Goal: Task Accomplishment & Management: Use online tool/utility

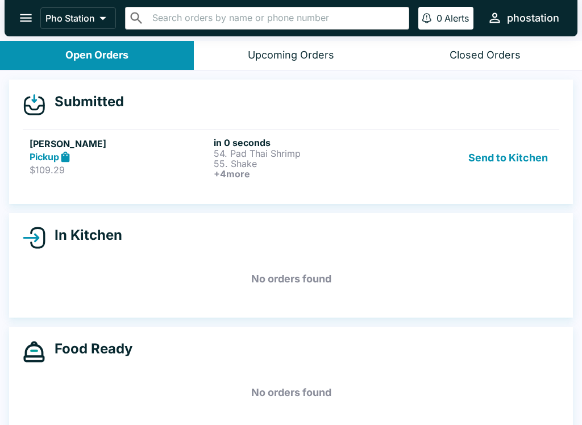
click at [281, 159] on p "55. Shake" at bounding box center [304, 164] width 180 height 10
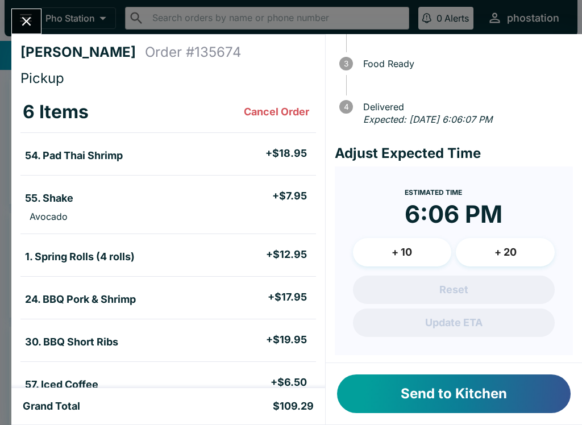
click at [31, 14] on icon "Close" at bounding box center [26, 21] width 15 height 15
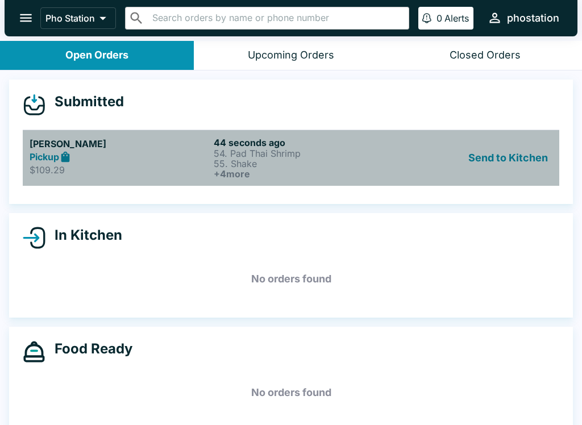
click at [120, 160] on div "Pickup" at bounding box center [120, 157] width 180 height 13
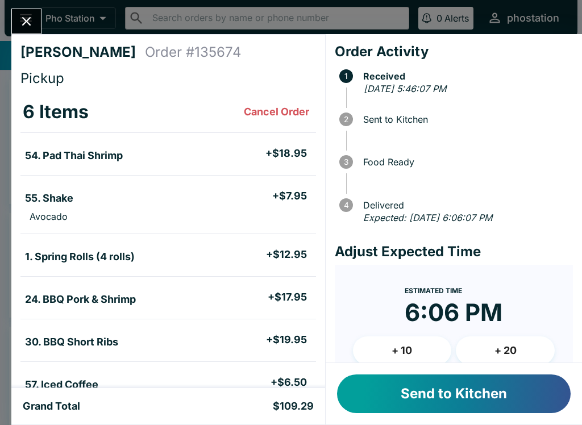
click at [15, 16] on button "Close" at bounding box center [26, 21] width 29 height 24
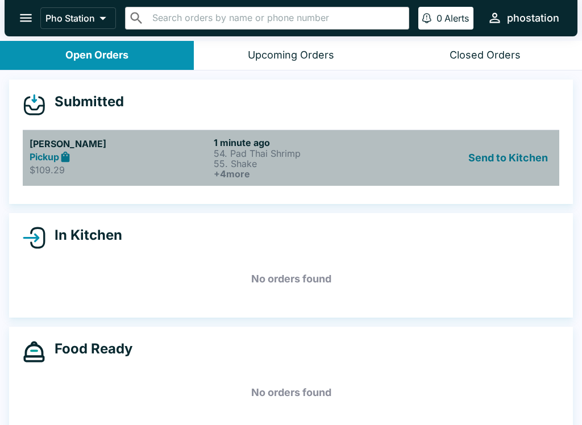
click at [371, 162] on p "55. Shake" at bounding box center [304, 164] width 180 height 10
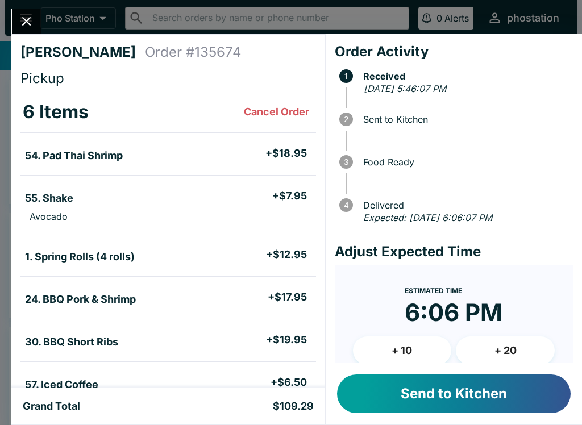
click at [511, 352] on button "+ 20" at bounding box center [505, 350] width 99 height 28
click at [416, 344] on button "+ 10" at bounding box center [402, 350] width 99 height 28
click at [432, 396] on button "Send to Kitchen" at bounding box center [454, 393] width 234 height 39
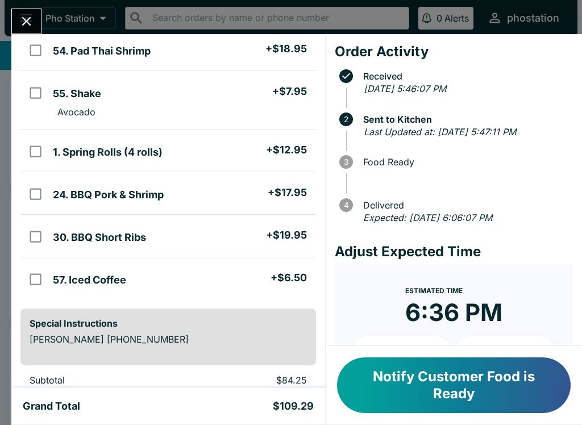
scroll to position [107, 0]
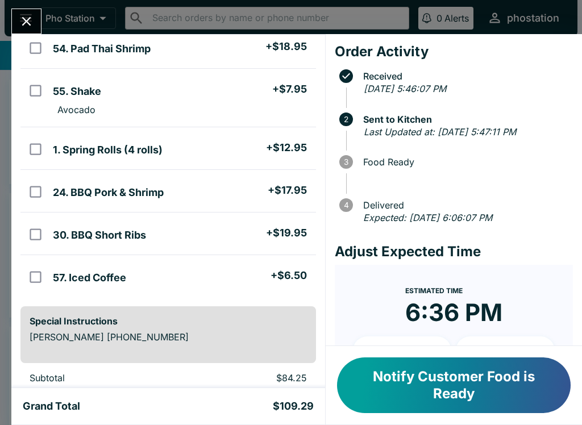
click at [436, 380] on button "Notify Customer Food is Ready" at bounding box center [454, 385] width 234 height 56
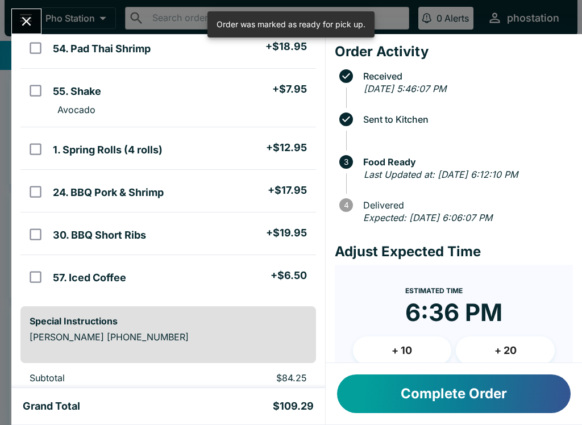
click at [490, 390] on button "Complete Order" at bounding box center [454, 393] width 234 height 39
